Goal: Information Seeking & Learning: Learn about a topic

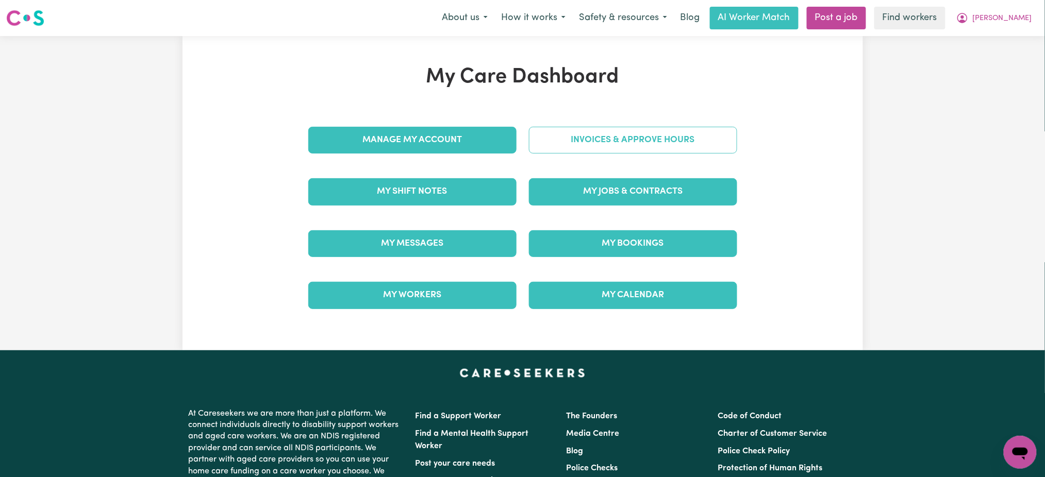
click at [632, 138] on link "Invoices & Approve Hours" at bounding box center [633, 140] width 208 height 27
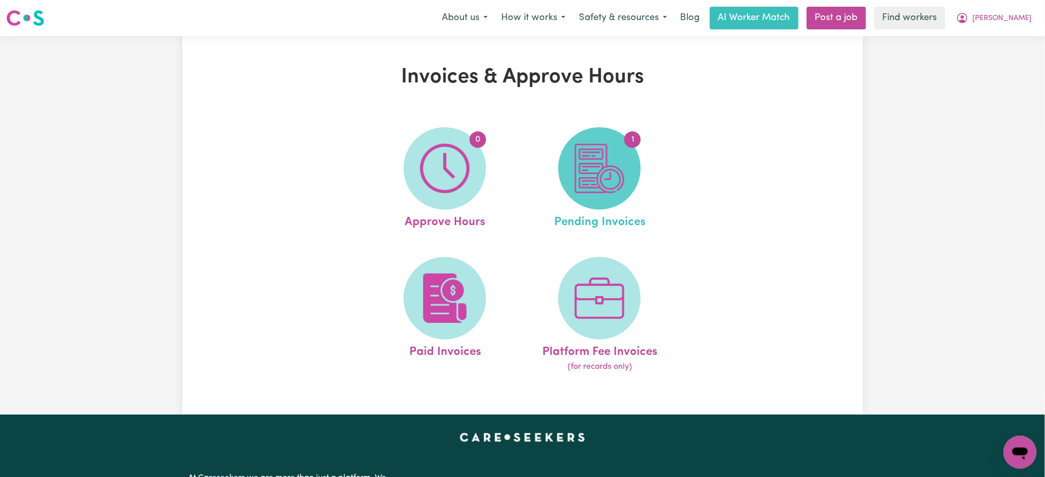
click at [596, 170] on img at bounding box center [599, 168] width 49 height 49
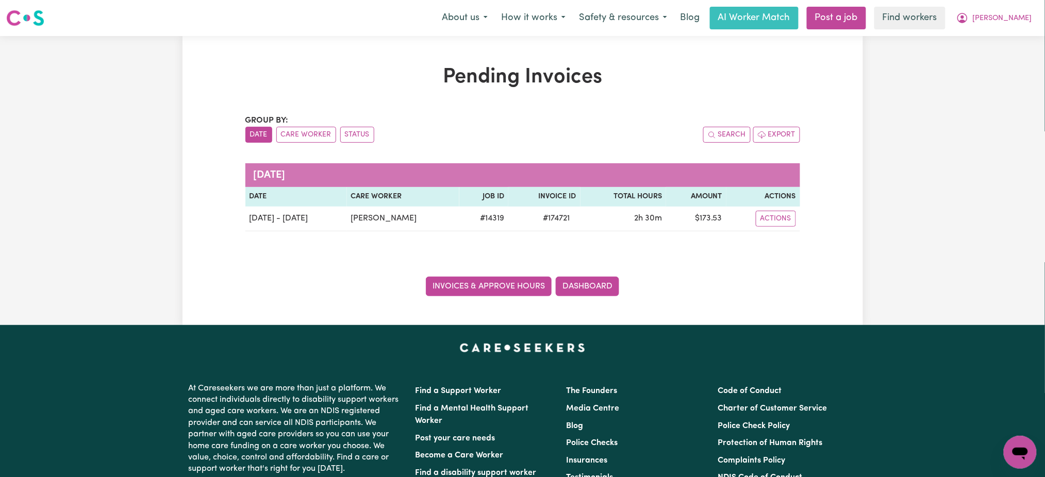
click at [483, 285] on link "Invoices & Approve Hours" at bounding box center [489, 287] width 126 height 20
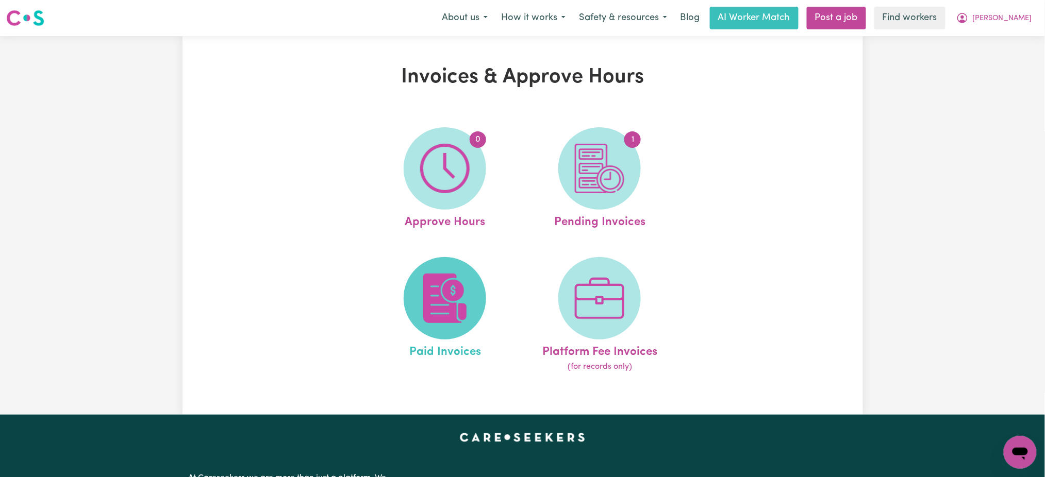
click at [440, 282] on img at bounding box center [444, 298] width 49 height 49
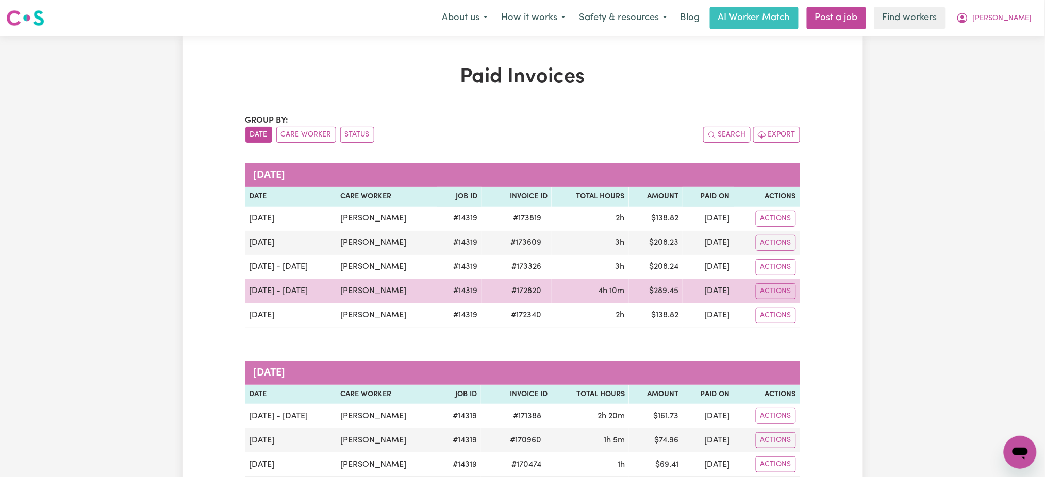
click at [512, 289] on span "# 172820" at bounding box center [526, 291] width 42 height 12
copy span "172820"
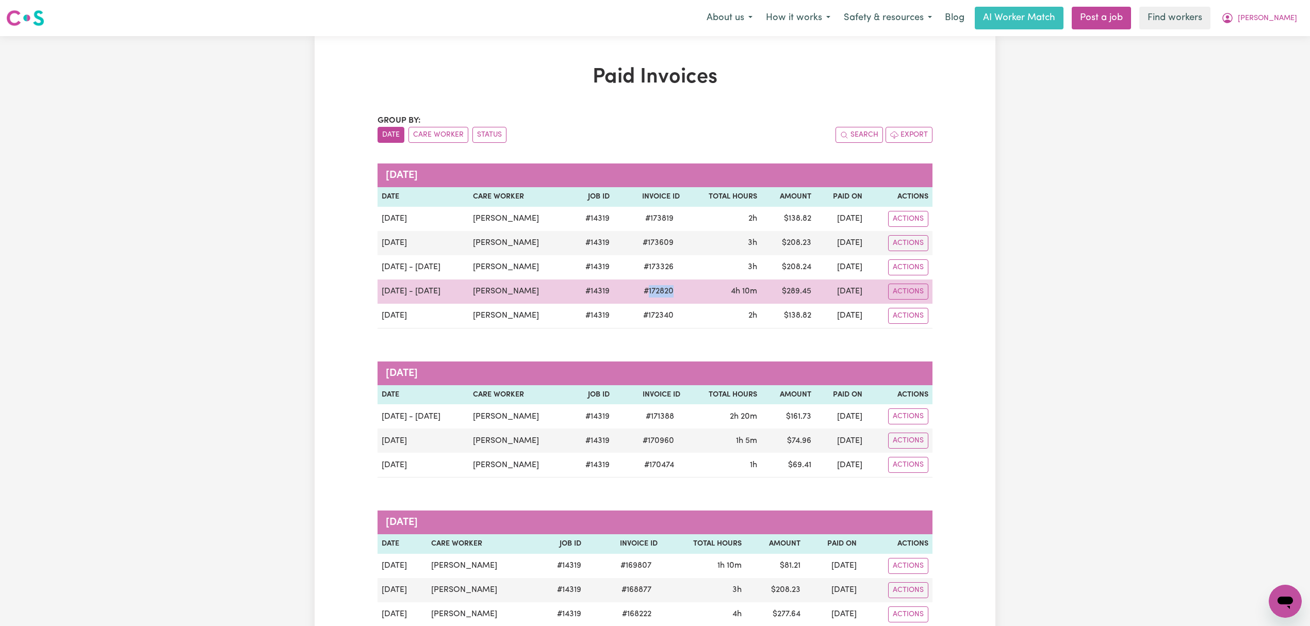
click at [648, 293] on span "# 172820" at bounding box center [658, 291] width 42 height 12
drag, startPoint x: 660, startPoint y: 289, endPoint x: 603, endPoint y: 293, distance: 57.4
click at [614, 293] on td "# 172820" at bounding box center [649, 291] width 70 height 24
copy span "# 172820"
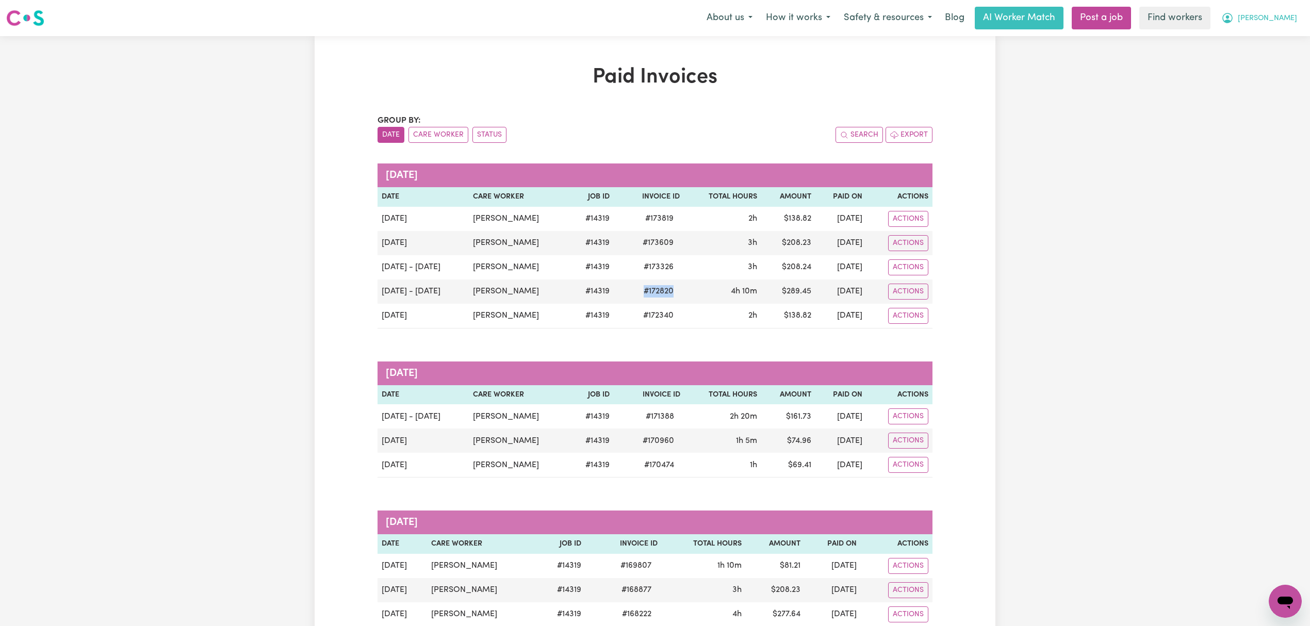
click at [1045, 20] on button "[PERSON_NAME]" at bounding box center [1258, 18] width 89 height 22
click at [1045, 35] on link "My Dashboard" at bounding box center [1261, 40] width 81 height 20
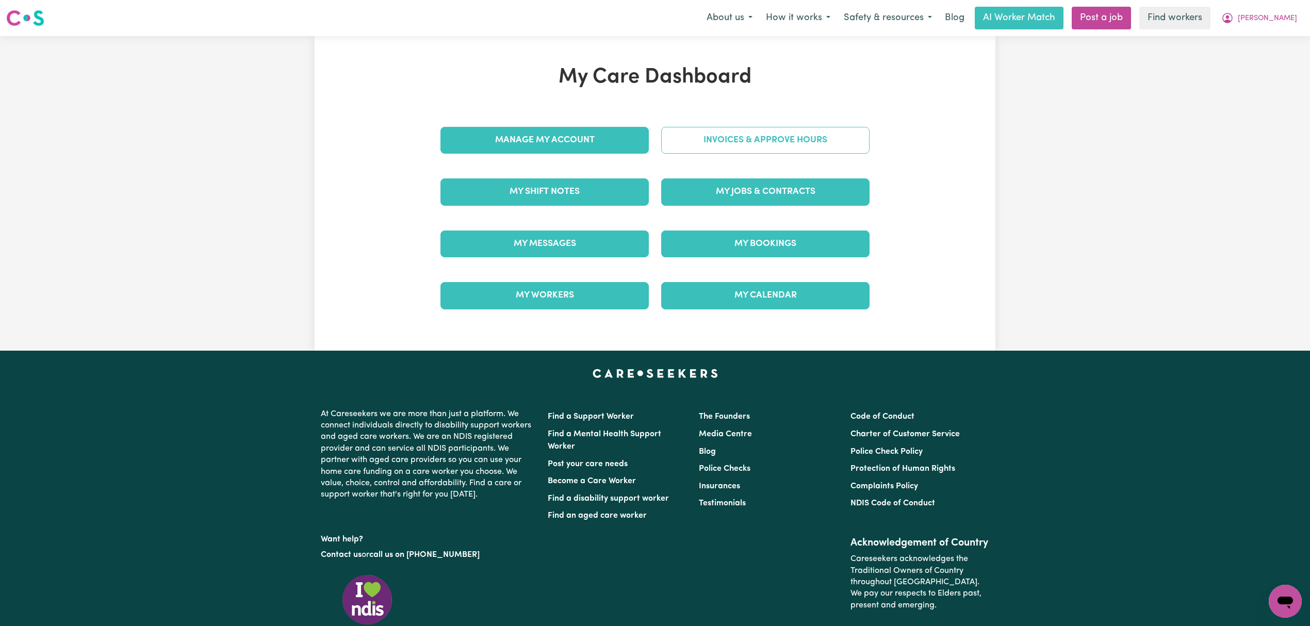
click at [762, 145] on link "Invoices & Approve Hours" at bounding box center [765, 140] width 208 height 27
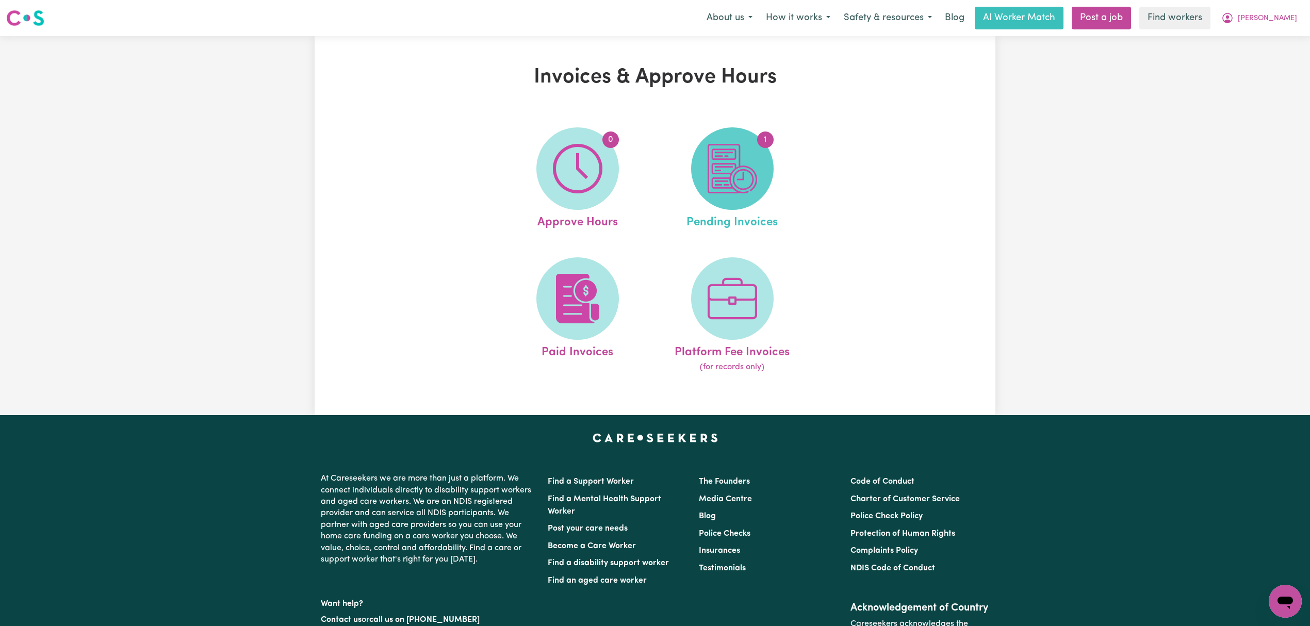
click at [721, 178] on img at bounding box center [731, 168] width 49 height 49
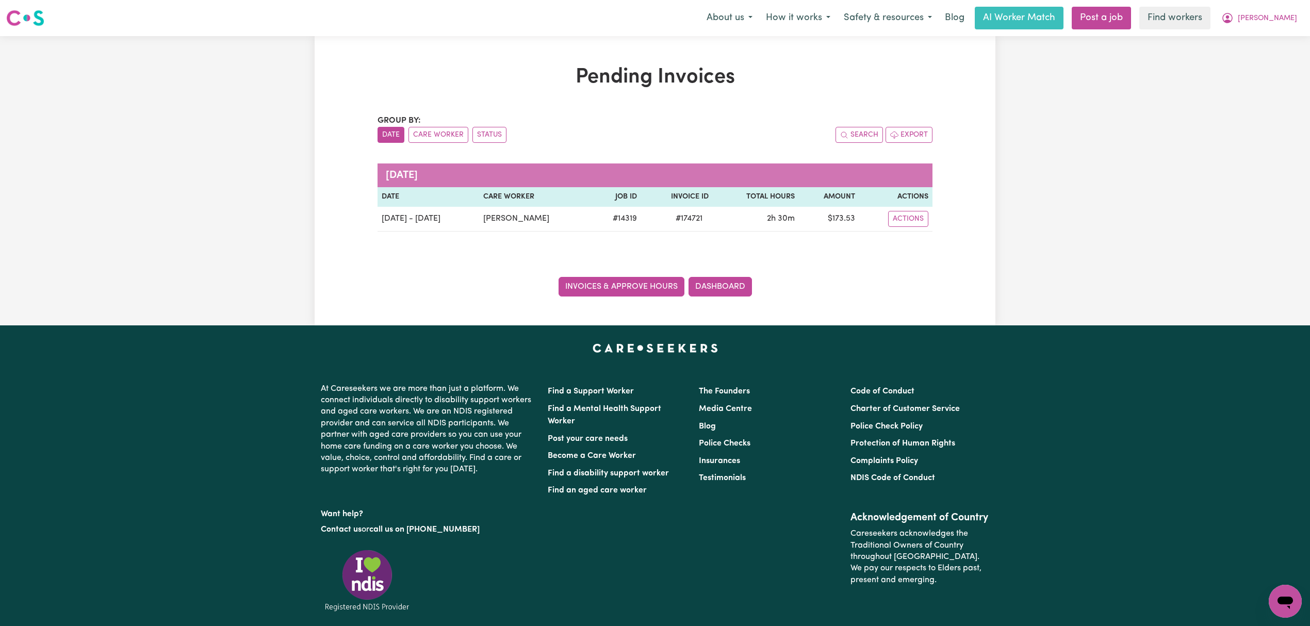
click at [625, 285] on link "Invoices & Approve Hours" at bounding box center [621, 287] width 126 height 20
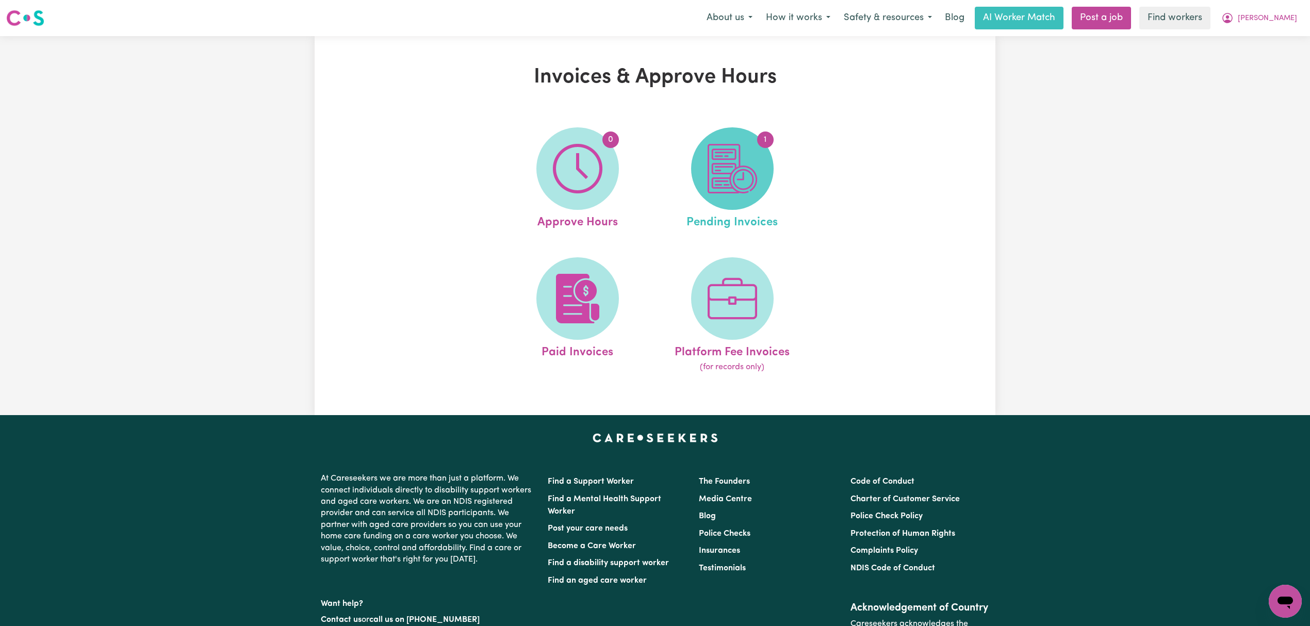
click at [718, 159] on img at bounding box center [731, 168] width 49 height 49
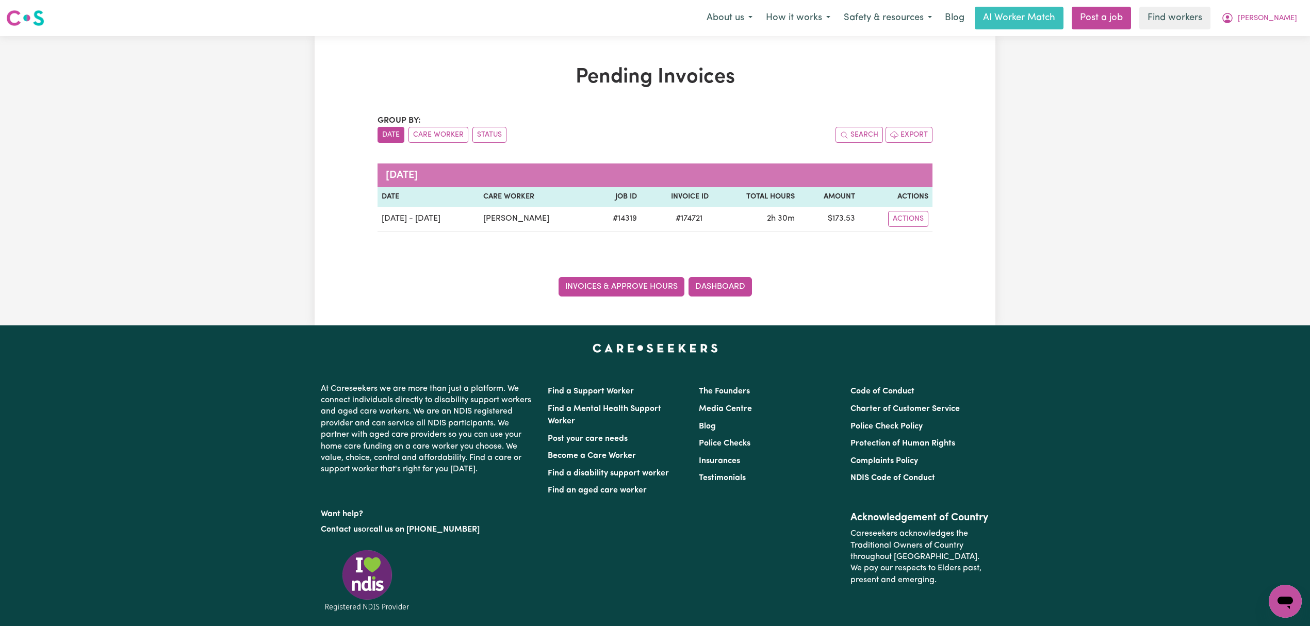
click at [606, 291] on link "Invoices & Approve Hours" at bounding box center [621, 287] width 126 height 20
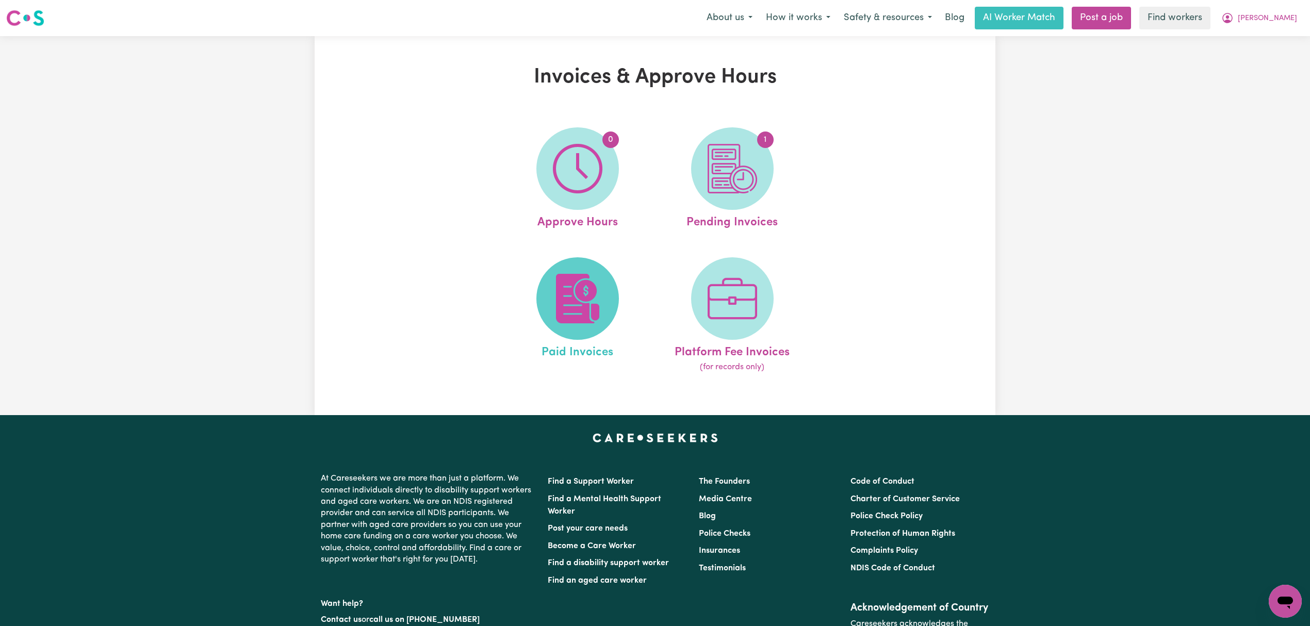
click at [599, 270] on span at bounding box center [577, 298] width 82 height 82
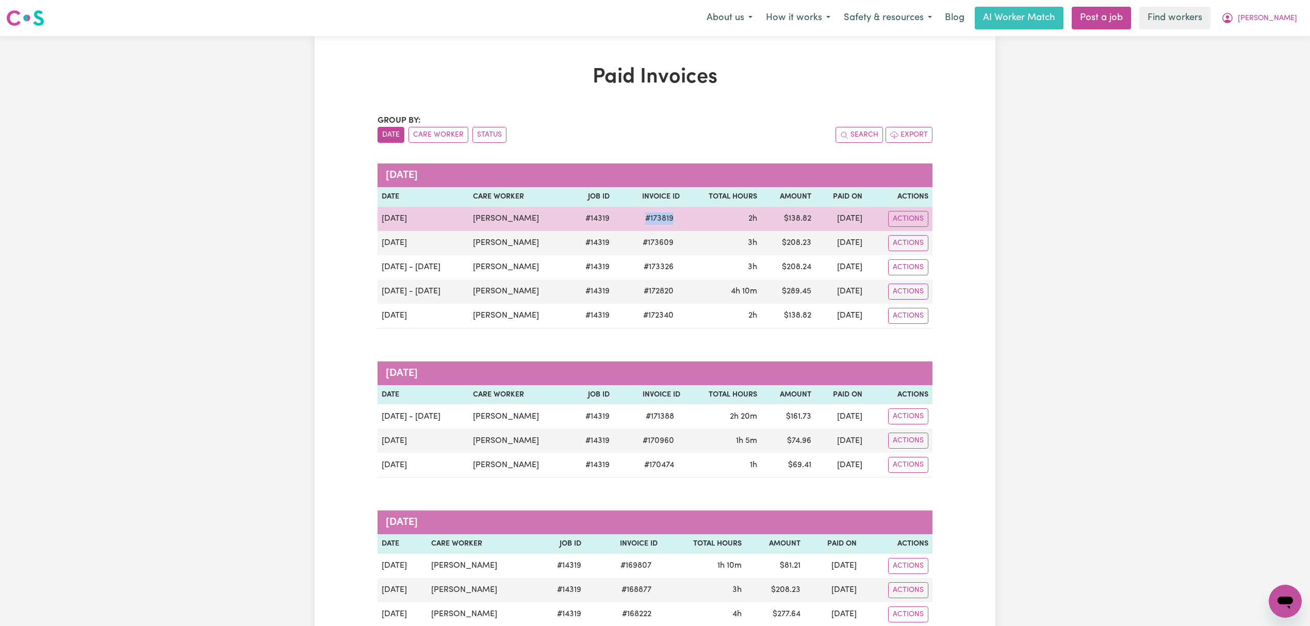
drag, startPoint x: 646, startPoint y: 217, endPoint x: 619, endPoint y: 219, distance: 26.9
click at [619, 219] on td "# 173819" at bounding box center [649, 219] width 70 height 24
copy span "# 173819"
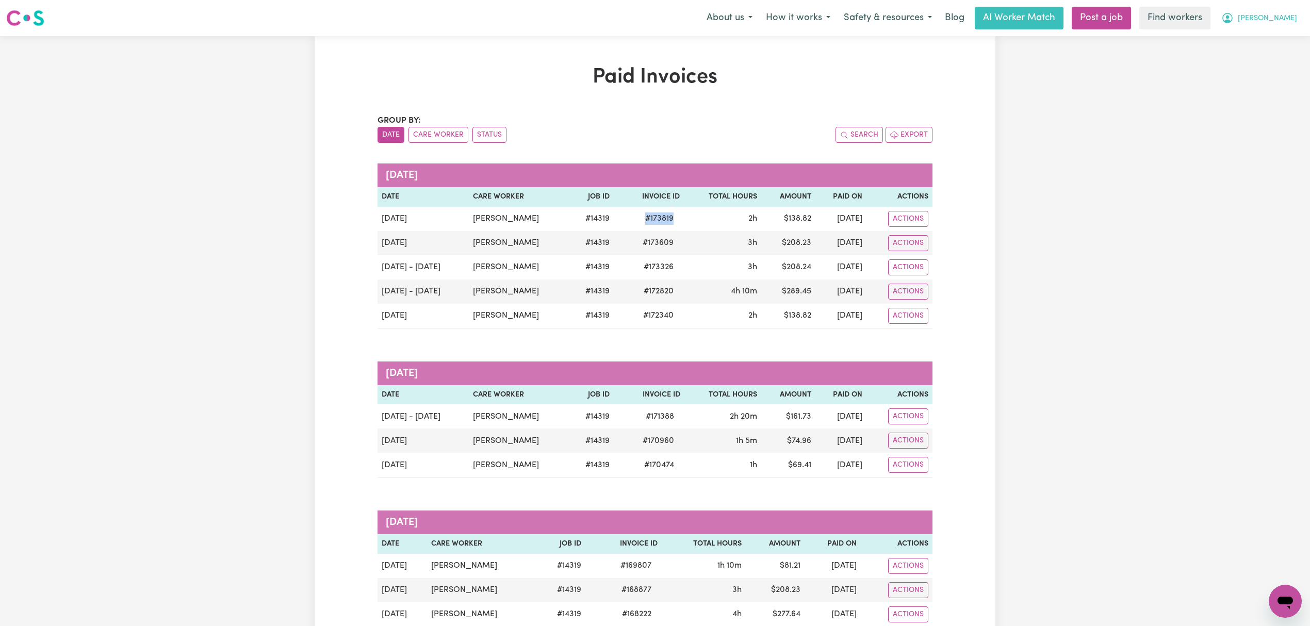
click at [1045, 19] on span "[PERSON_NAME]" at bounding box center [1266, 18] width 59 height 11
click at [1045, 30] on link "My Dashboard" at bounding box center [1261, 40] width 81 height 20
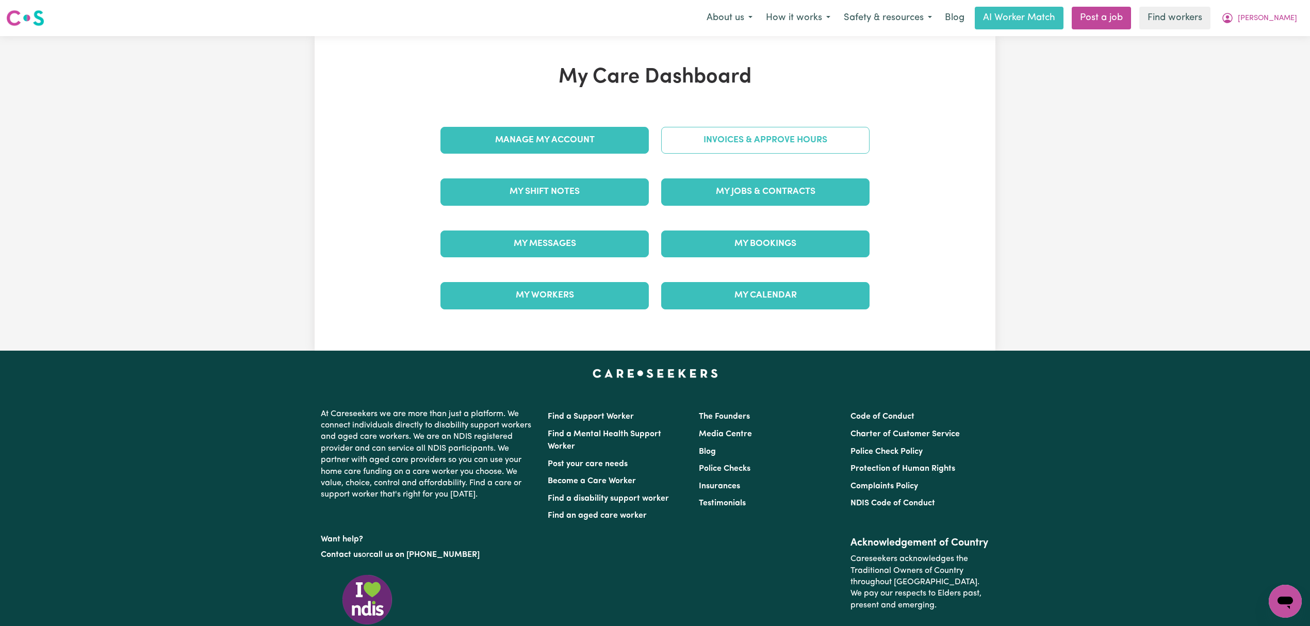
click at [790, 143] on link "Invoices & Approve Hours" at bounding box center [765, 140] width 208 height 27
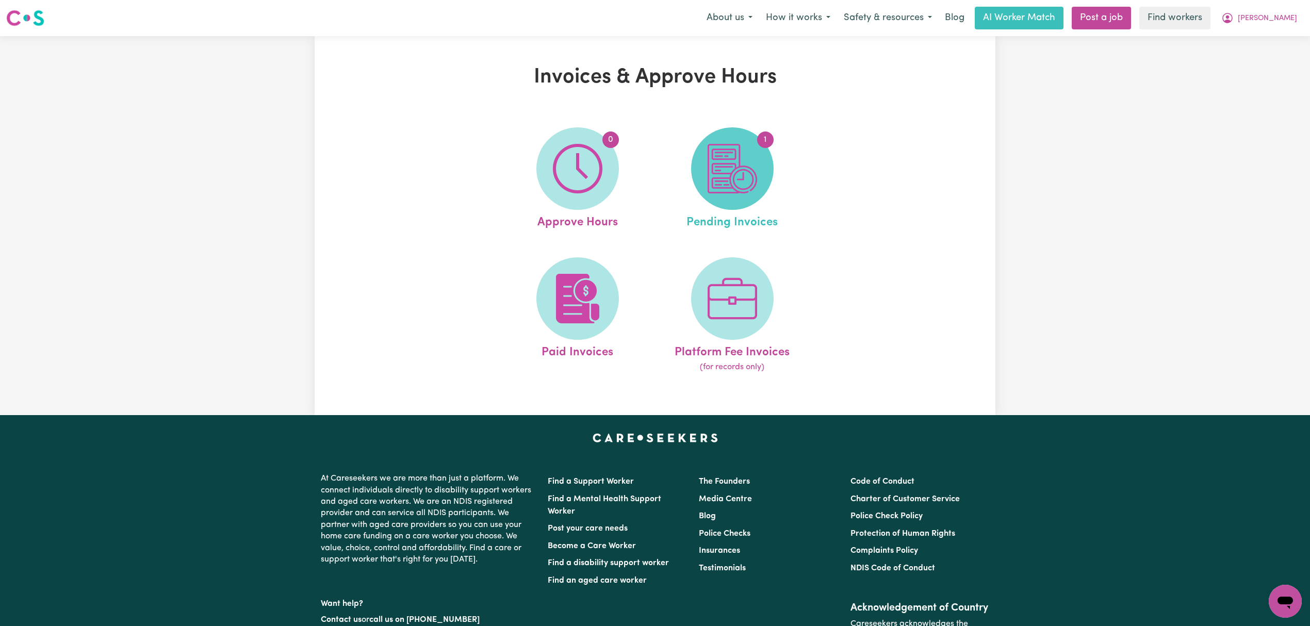
click at [727, 165] on img at bounding box center [731, 168] width 49 height 49
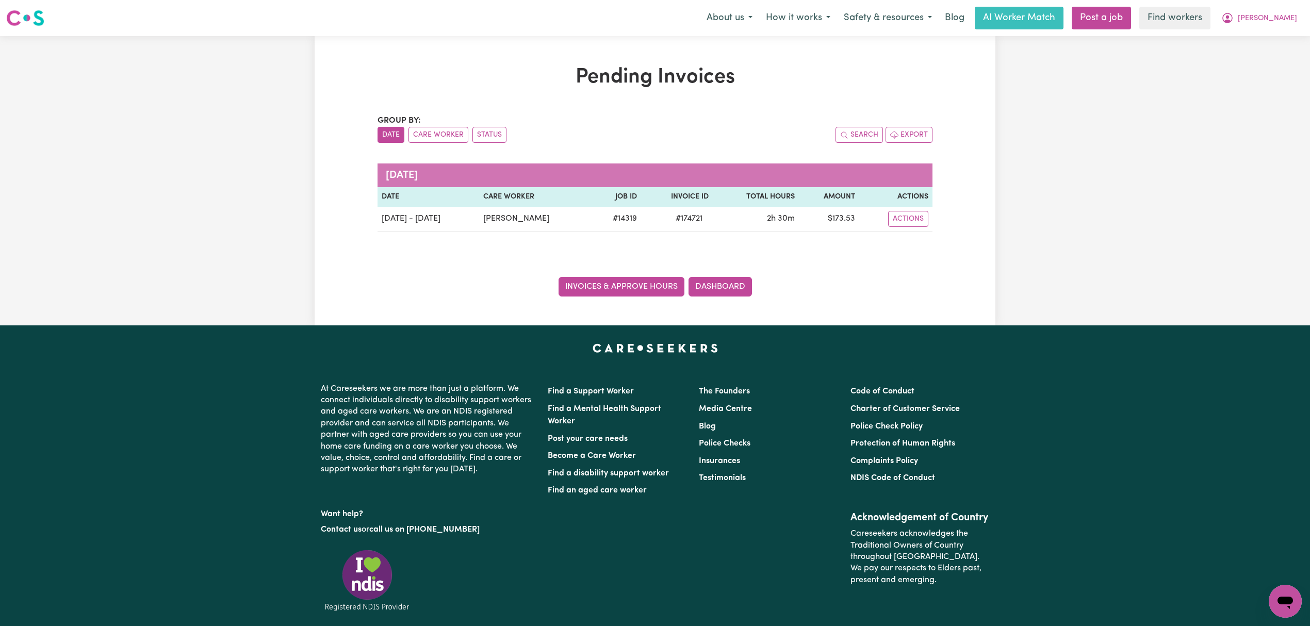
click at [615, 284] on link "Invoices & Approve Hours" at bounding box center [621, 287] width 126 height 20
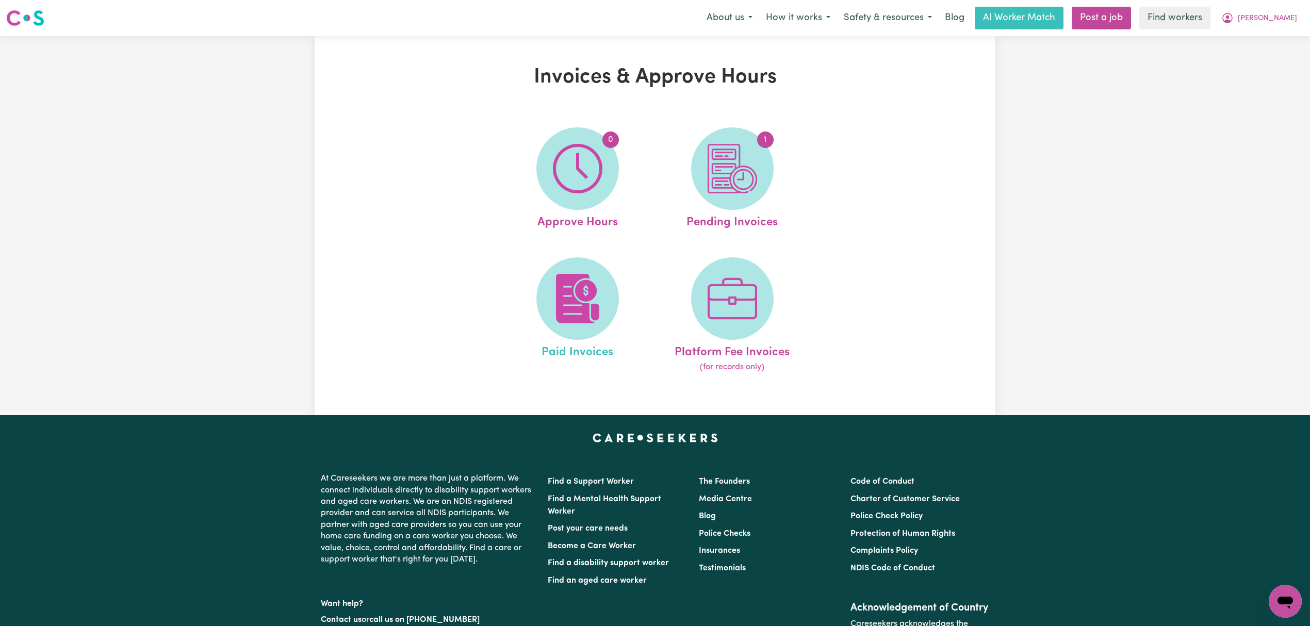
click at [619, 300] on link "Paid Invoices" at bounding box center [577, 315] width 148 height 117
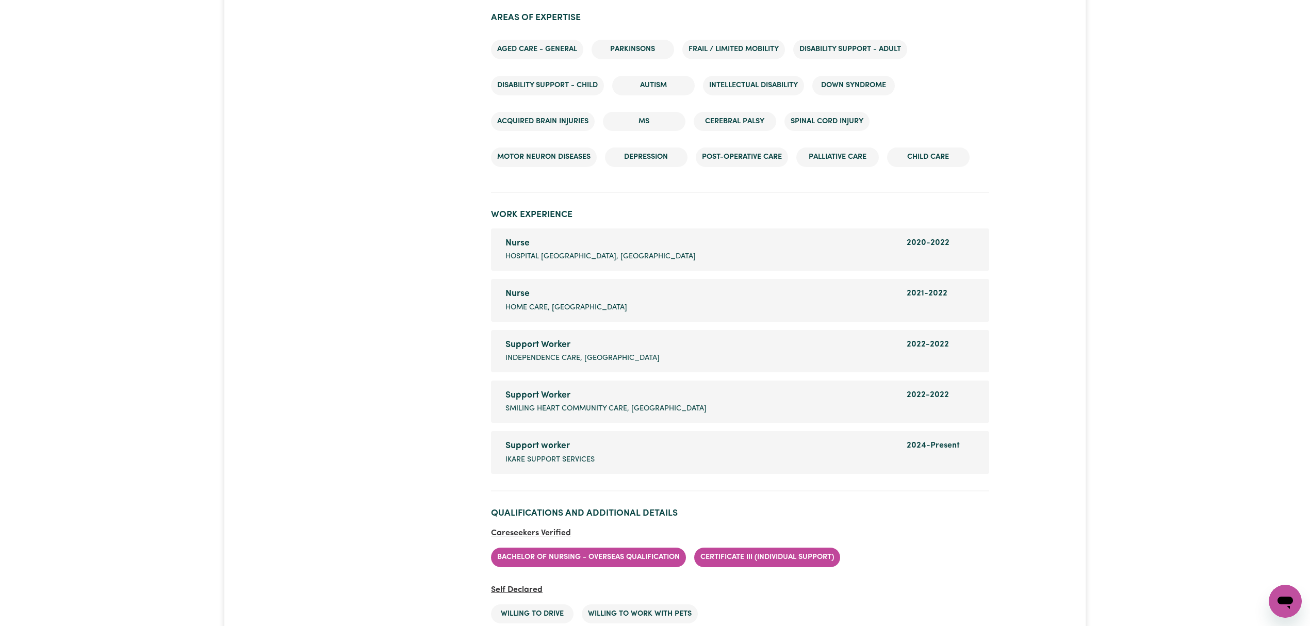
scroll to position [1512, 0]
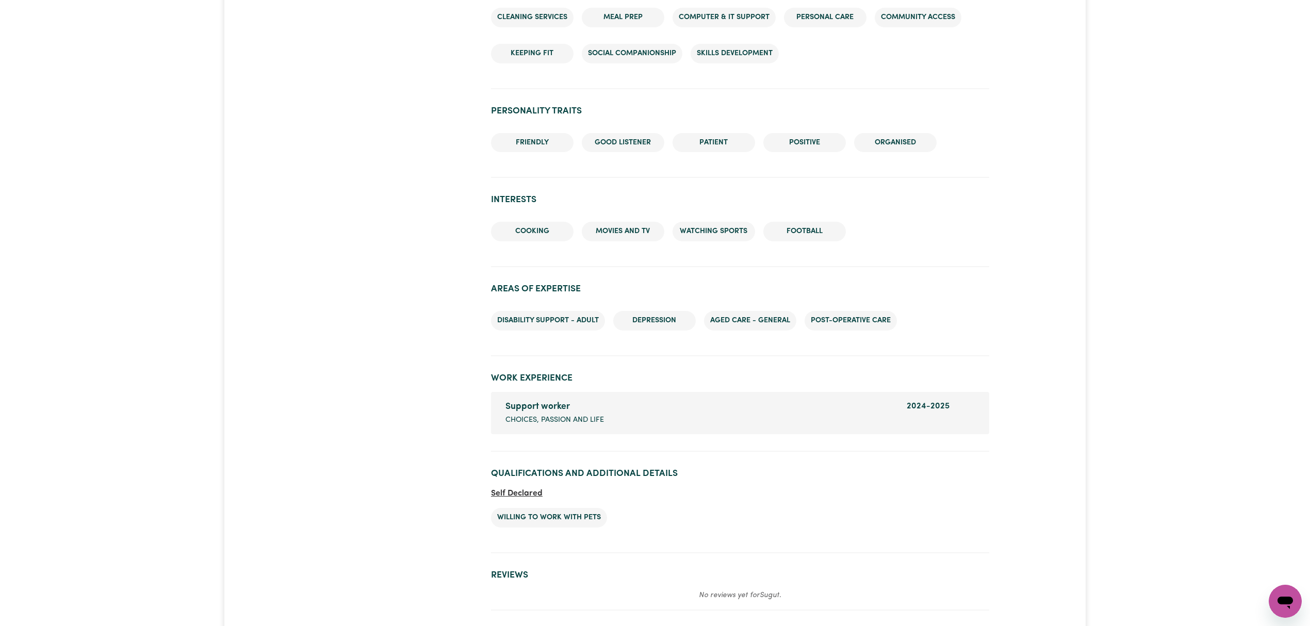
scroll to position [1237, 0]
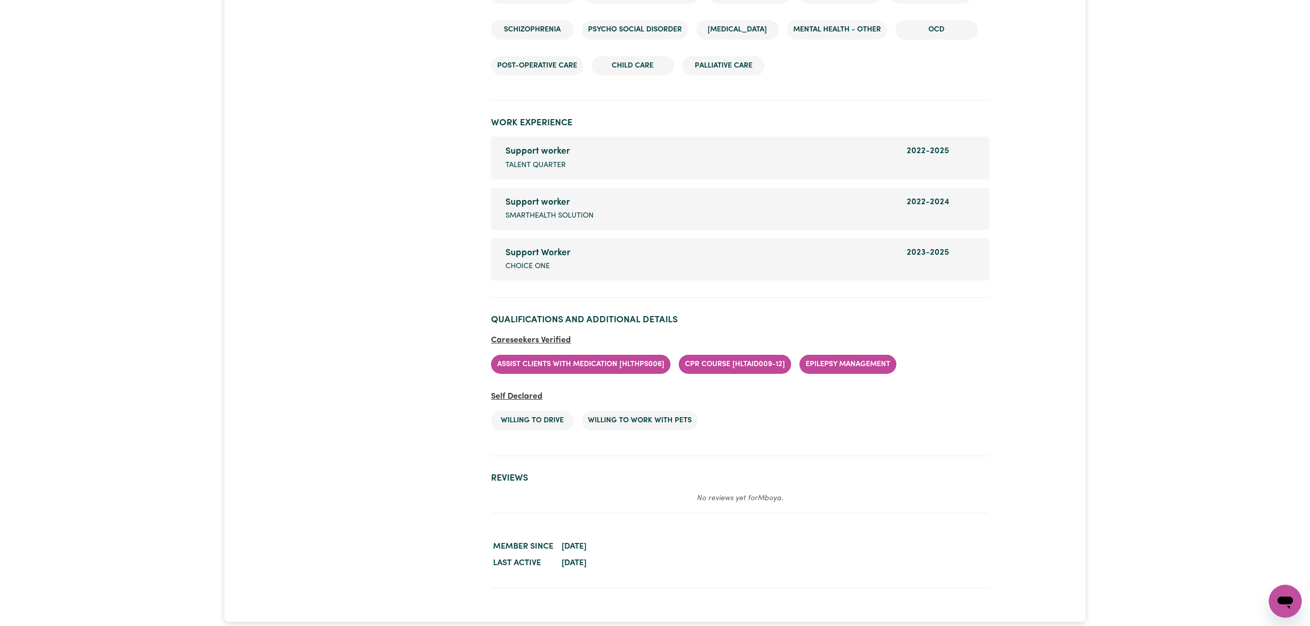
scroll to position [2337, 0]
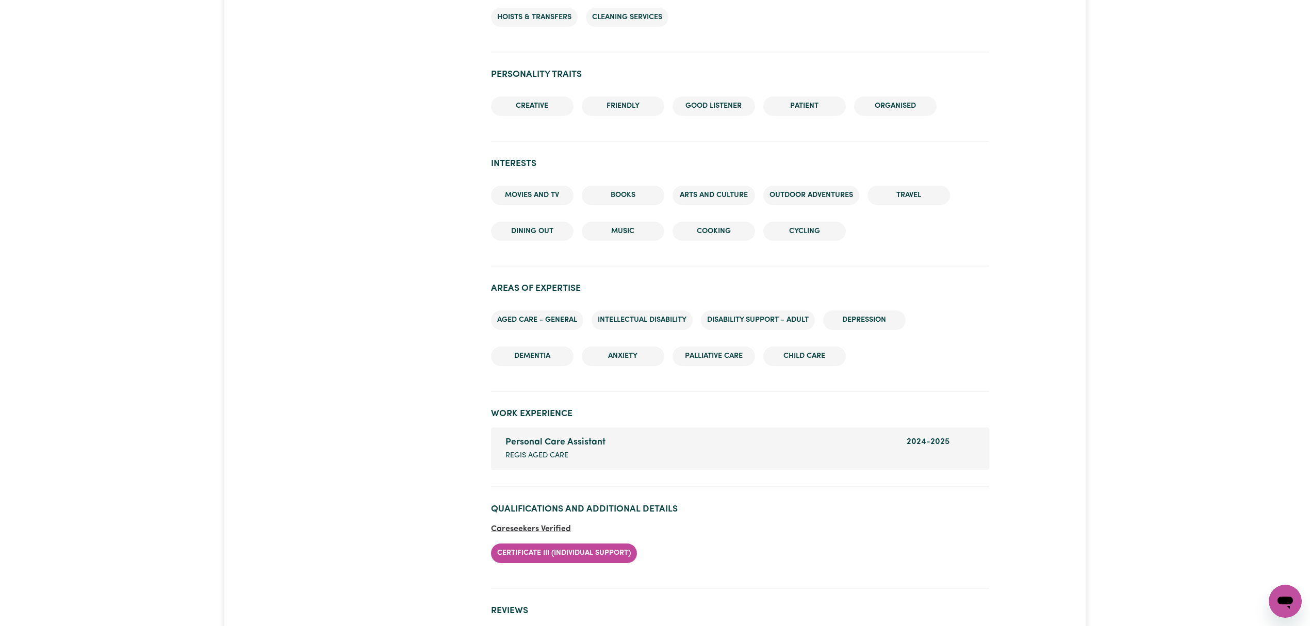
scroll to position [1168, 0]
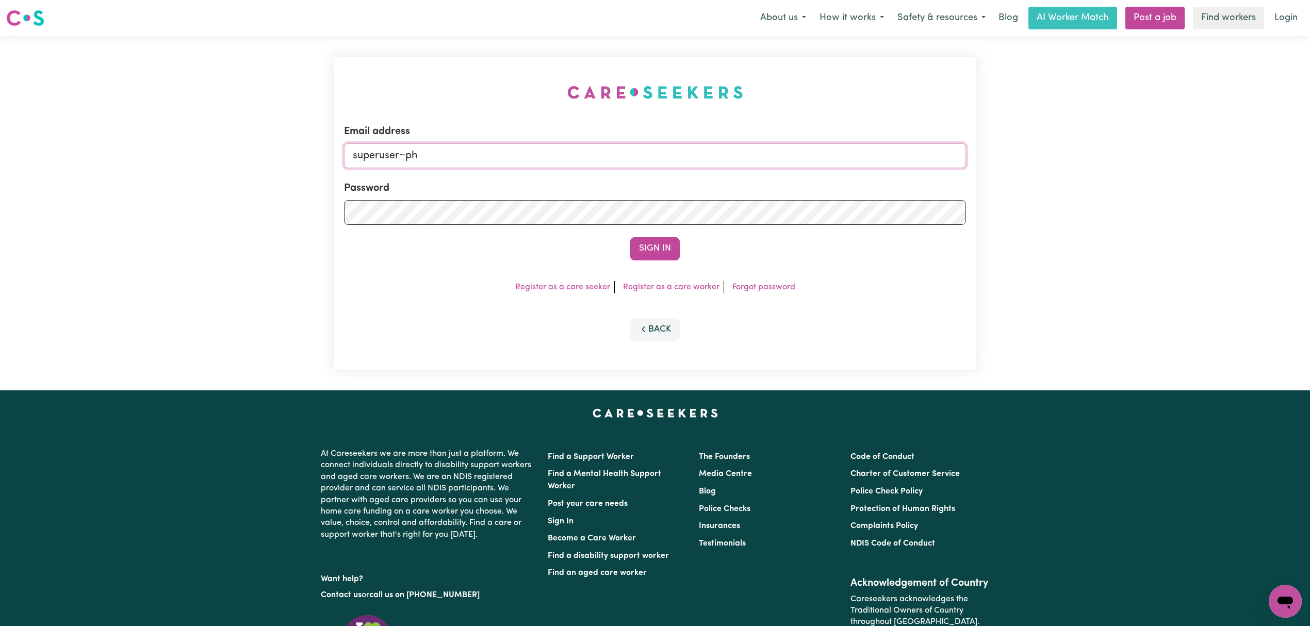
type input "superuser~philippa.martley@gmail.com"
click at [630, 237] on button "Sign In" at bounding box center [654, 248] width 49 height 23
